Goal: Find specific page/section: Find specific page/section

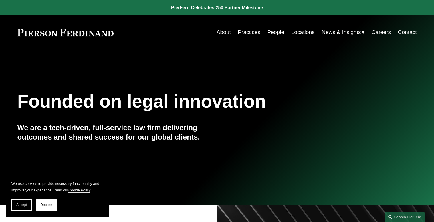
click at [299, 36] on link "Locations" at bounding box center [302, 32] width 23 height 11
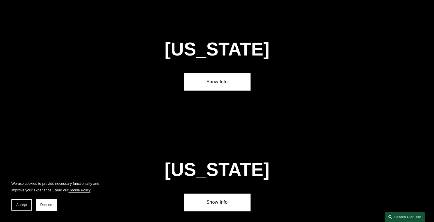
scroll to position [1451, 0]
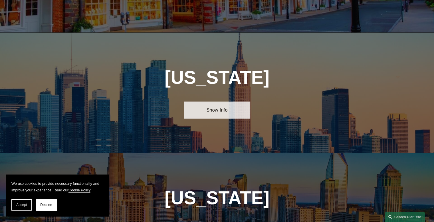
click at [235, 101] on link "Show Info" at bounding box center [217, 109] width 67 height 17
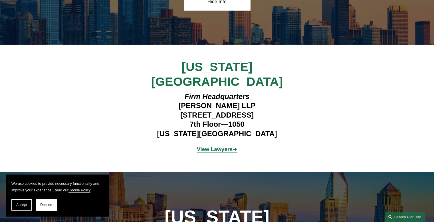
scroll to position [1602, 0]
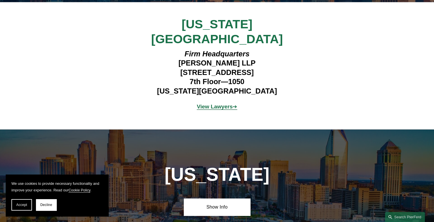
click at [227, 103] on strong "View Lawyers" at bounding box center [215, 106] width 36 height 6
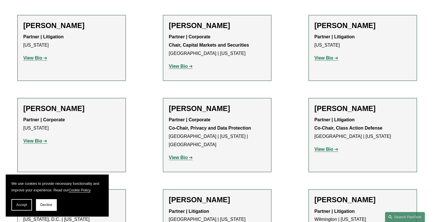
scroll to position [1274, 0]
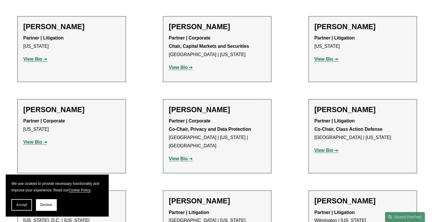
click at [184, 156] on strong "View Bio" at bounding box center [178, 158] width 19 height 5
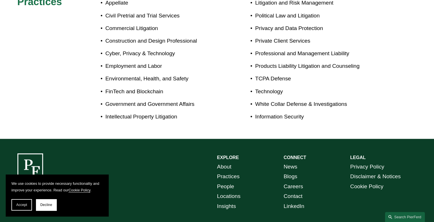
scroll to position [406, 0]
